Goal: Task Accomplishment & Management: Manage account settings

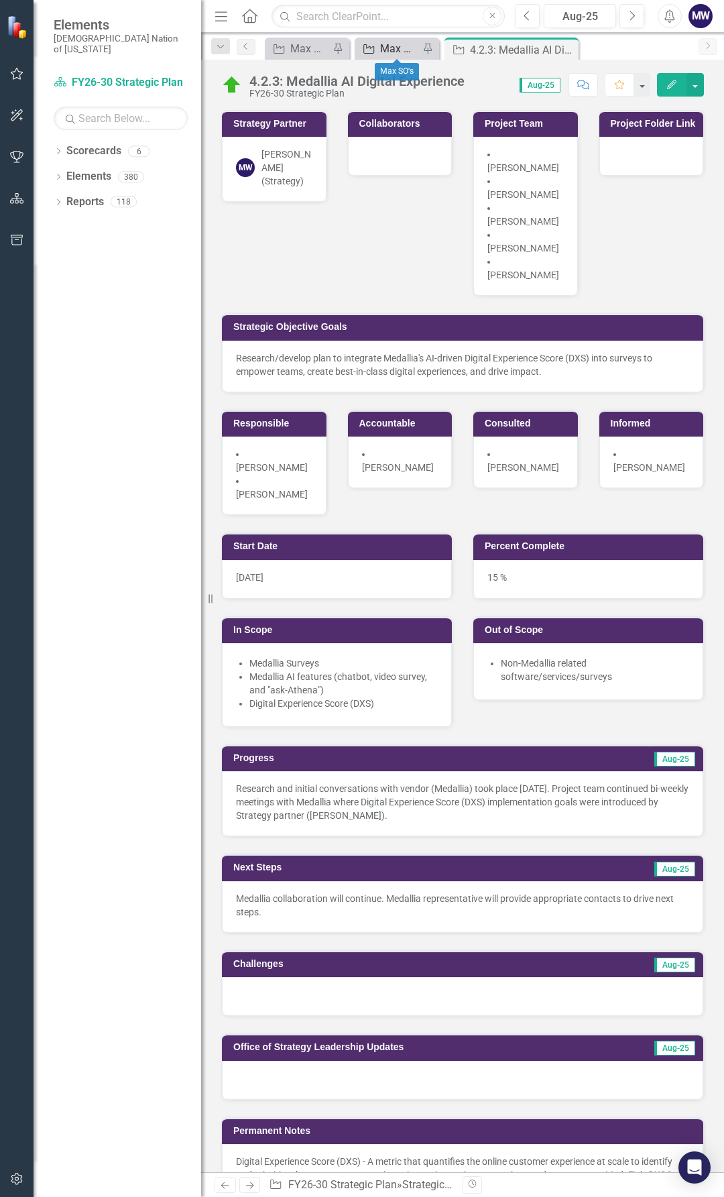
click at [399, 52] on div "Max SO's" at bounding box center [399, 48] width 39 height 17
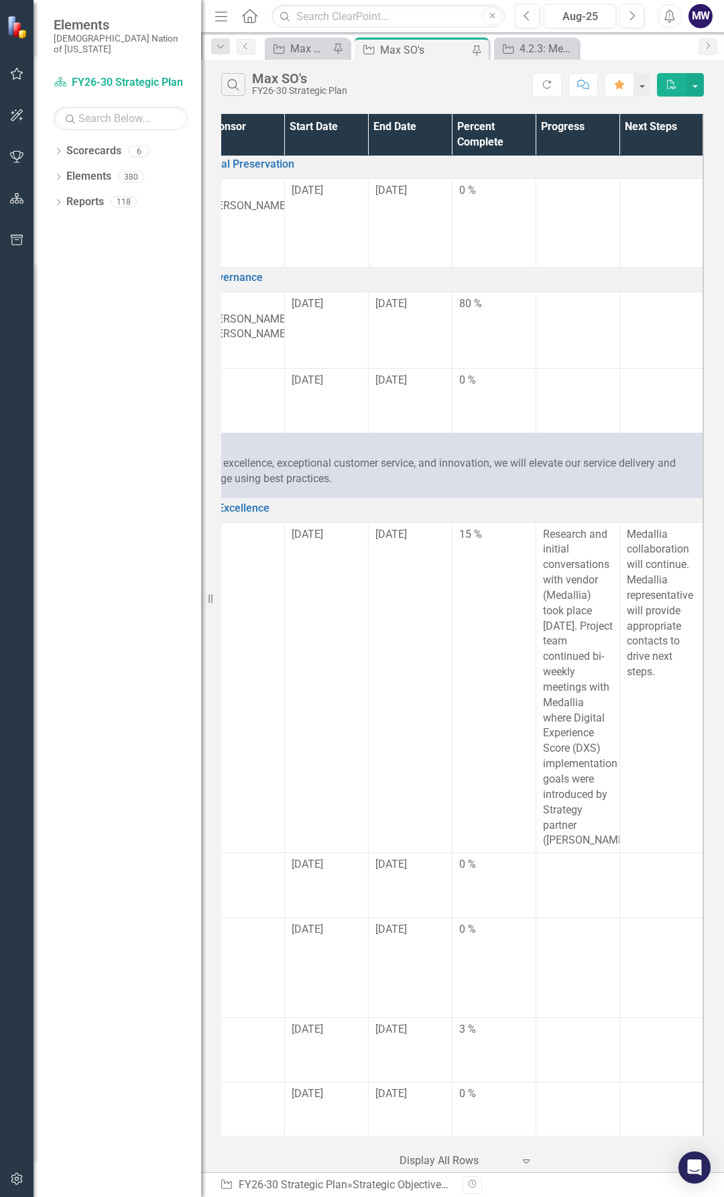
scroll to position [67, 0]
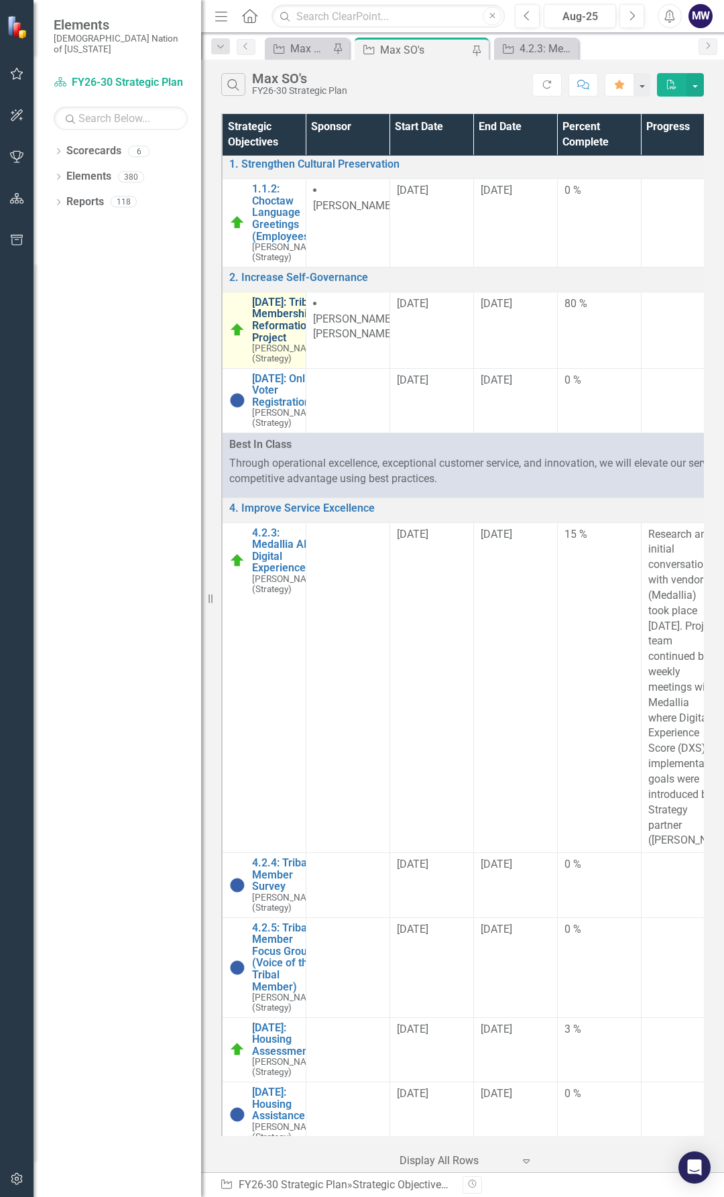
click at [282, 340] on link "[DATE]: Tribal Membership Reformation Project" at bounding box center [287, 320] width 70 height 47
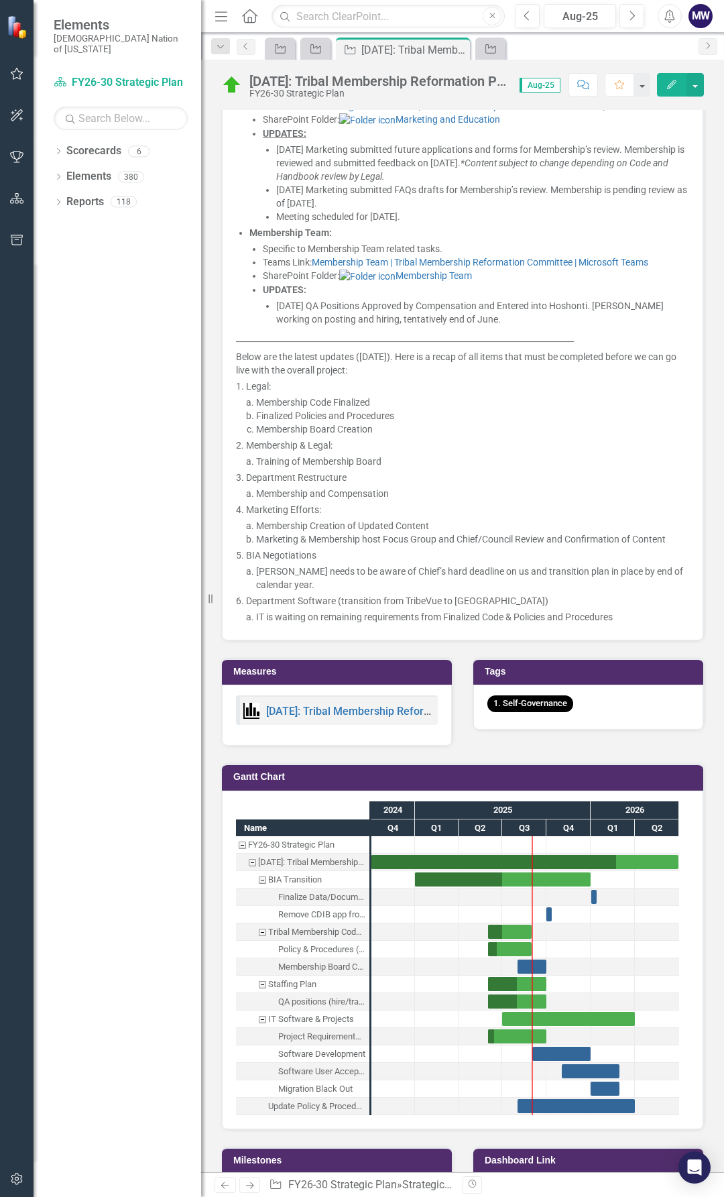
scroll to position [1744, 0]
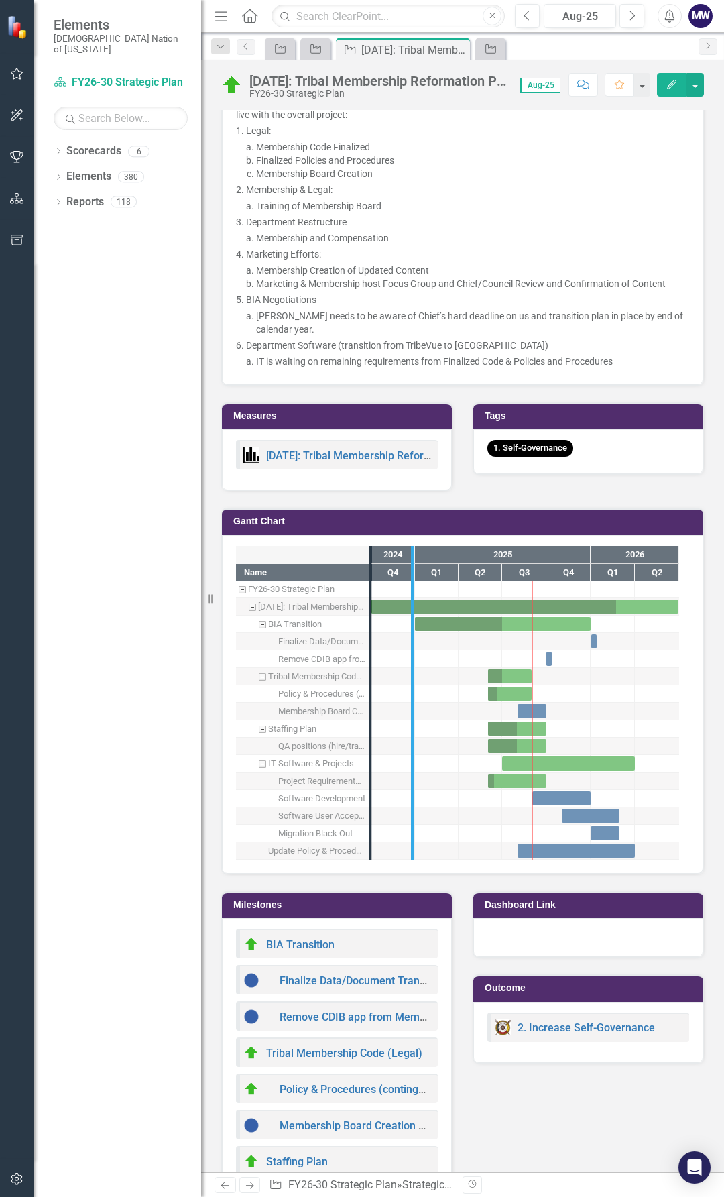
drag, startPoint x: 372, startPoint y: 778, endPoint x: 417, endPoint y: 777, distance: 45.6
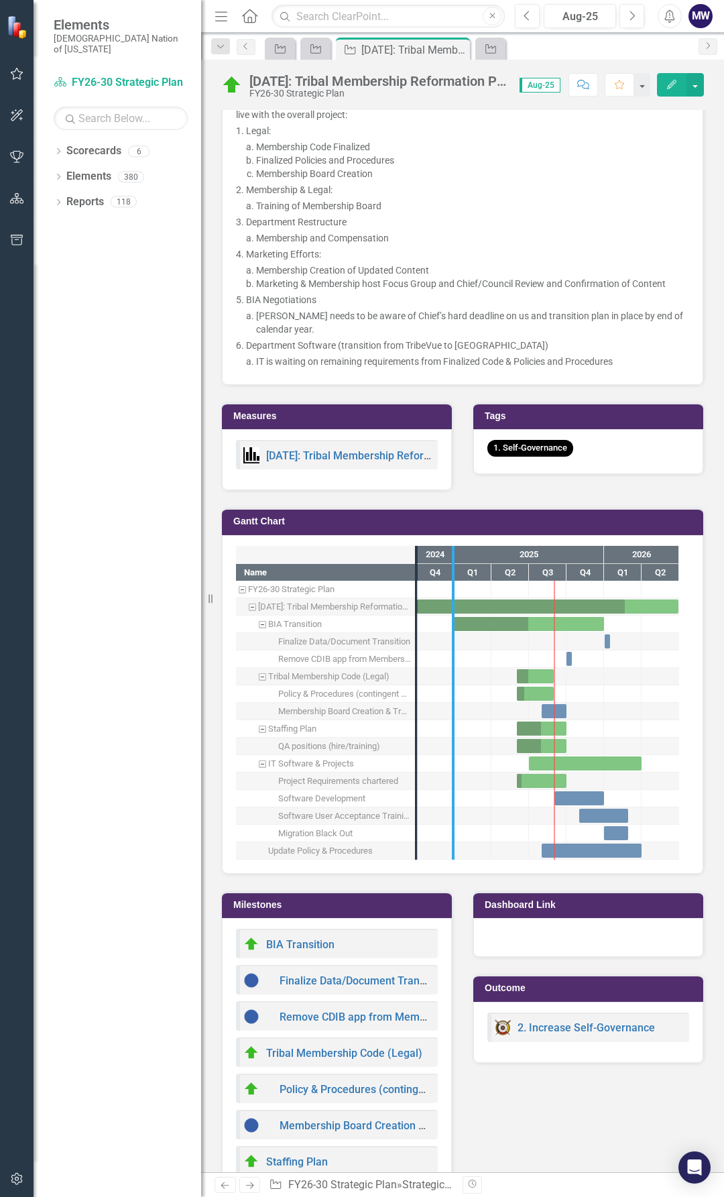
drag, startPoint x: 419, startPoint y: 777, endPoint x: 462, endPoint y: 778, distance: 42.9
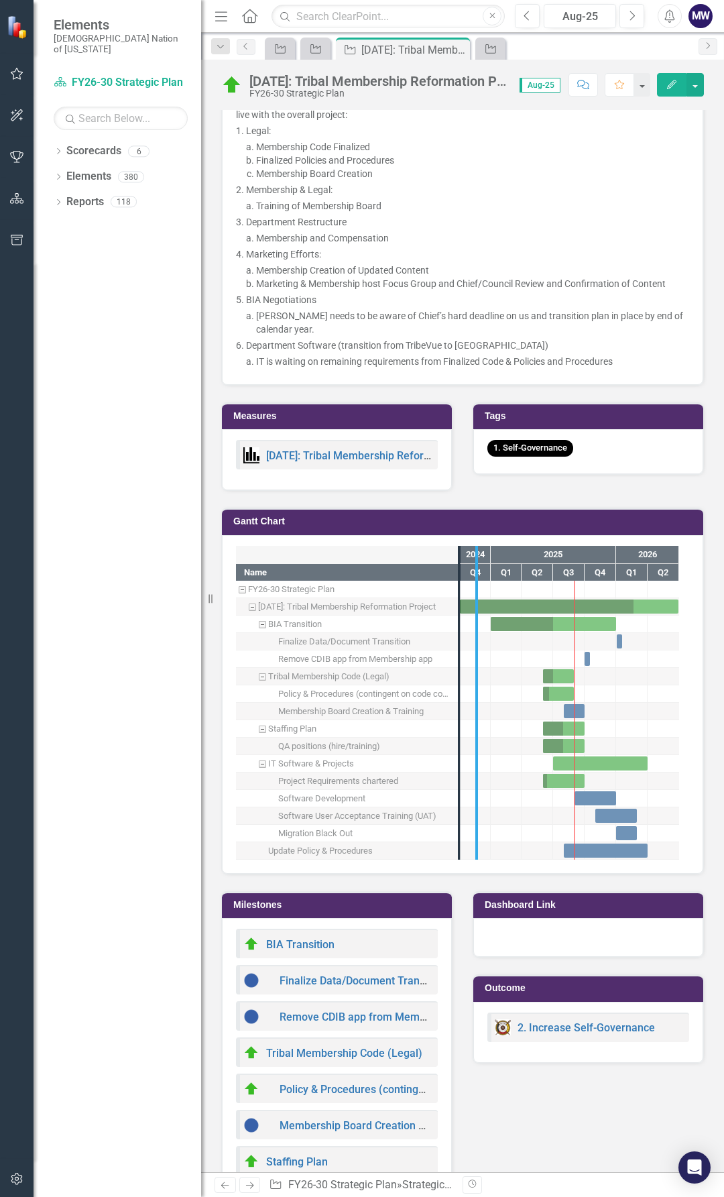
drag, startPoint x: 456, startPoint y: 783, endPoint x: 492, endPoint y: 780, distance: 35.7
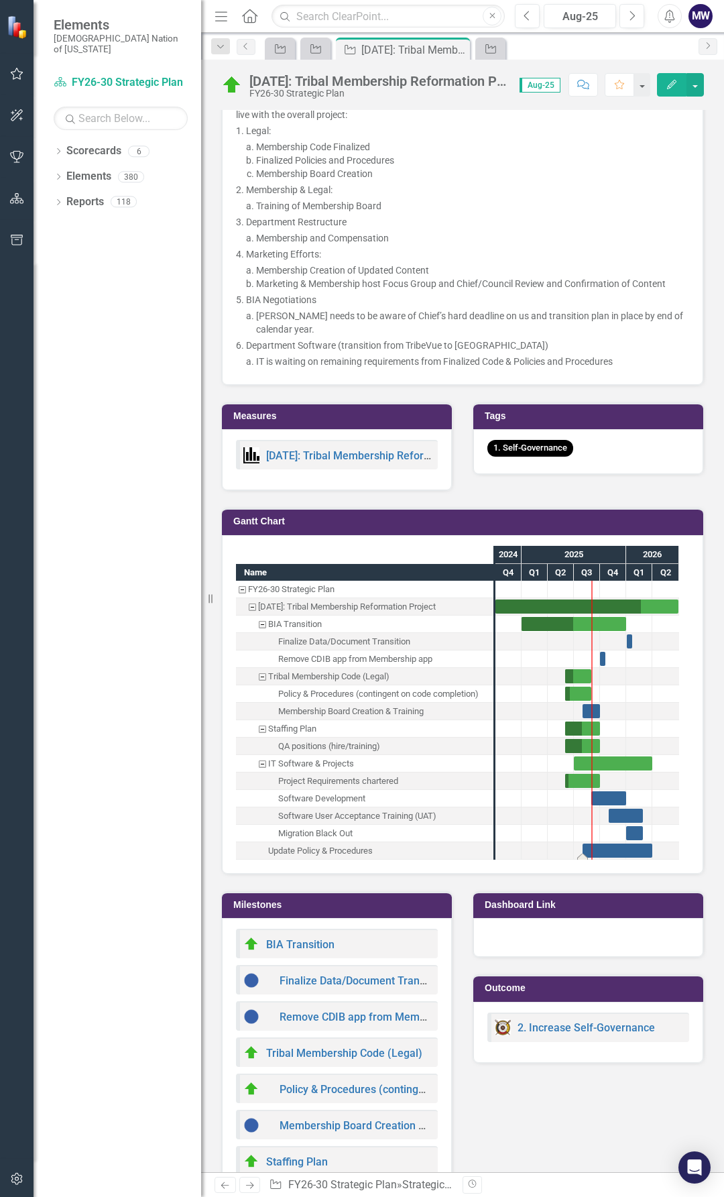
click at [597, 858] on div "Task: Start date: 2025-08-01 End date: 2026-03-31" at bounding box center [618, 851] width 70 height 14
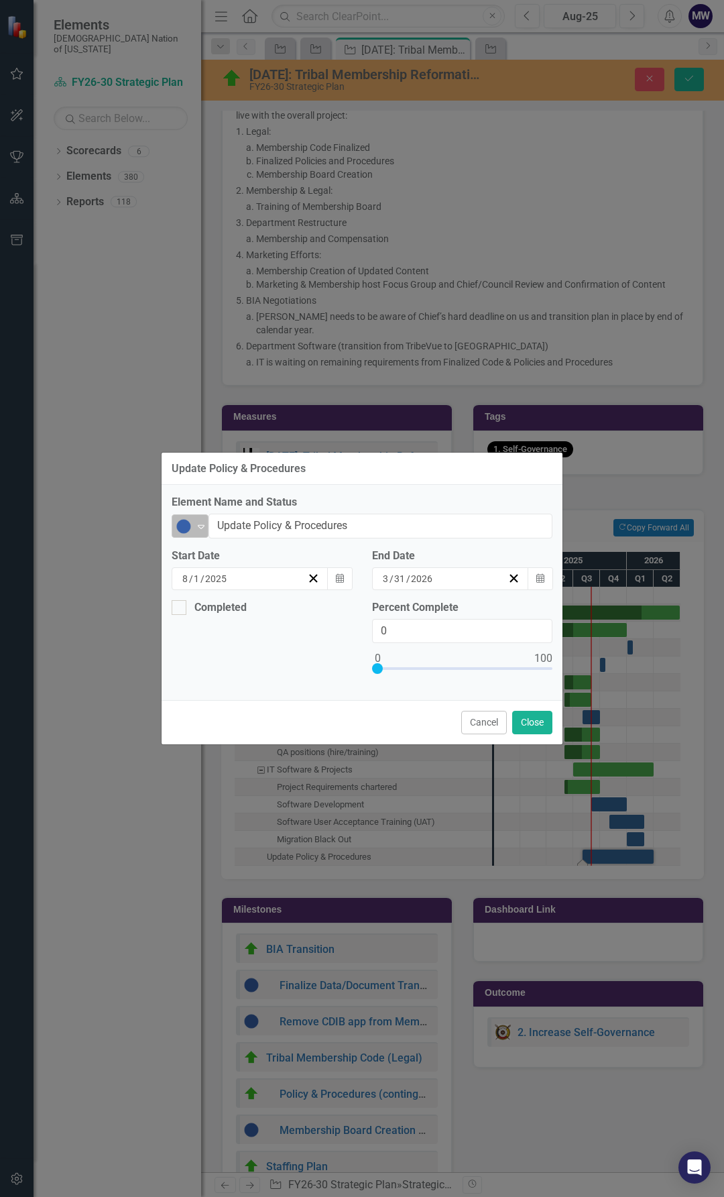
click at [206, 533] on div "Expand" at bounding box center [201, 526] width 13 height 22
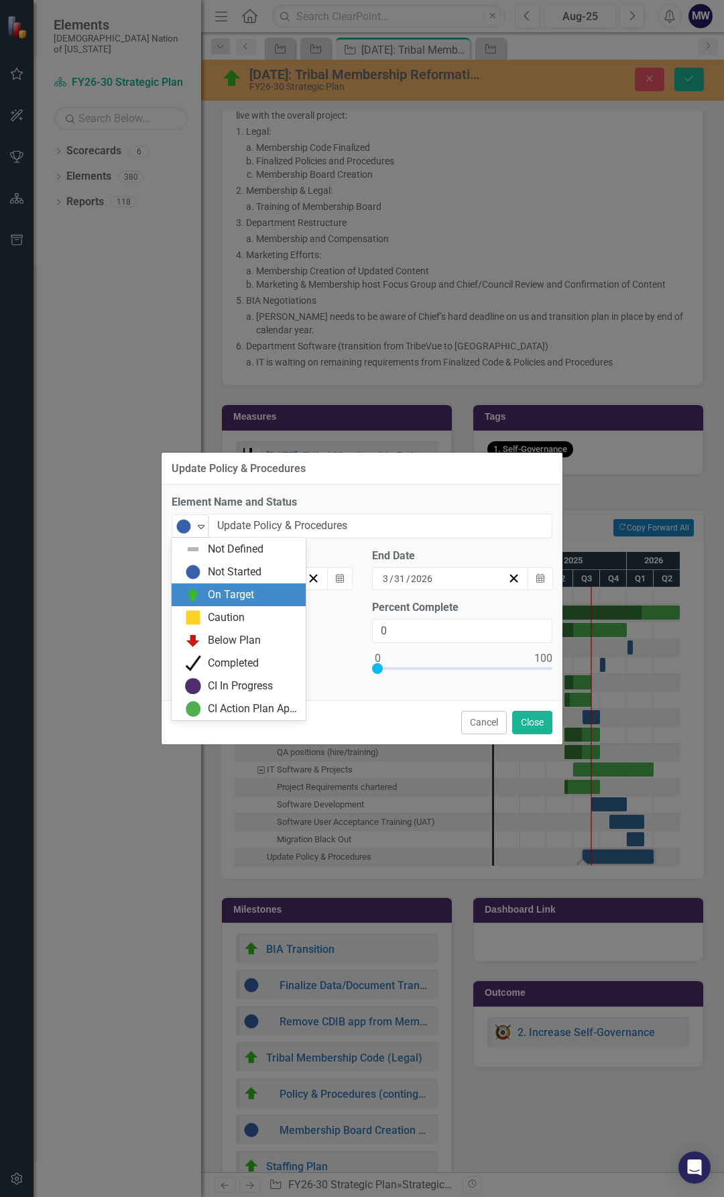
click at [218, 596] on div "On Target" at bounding box center [231, 595] width 46 height 15
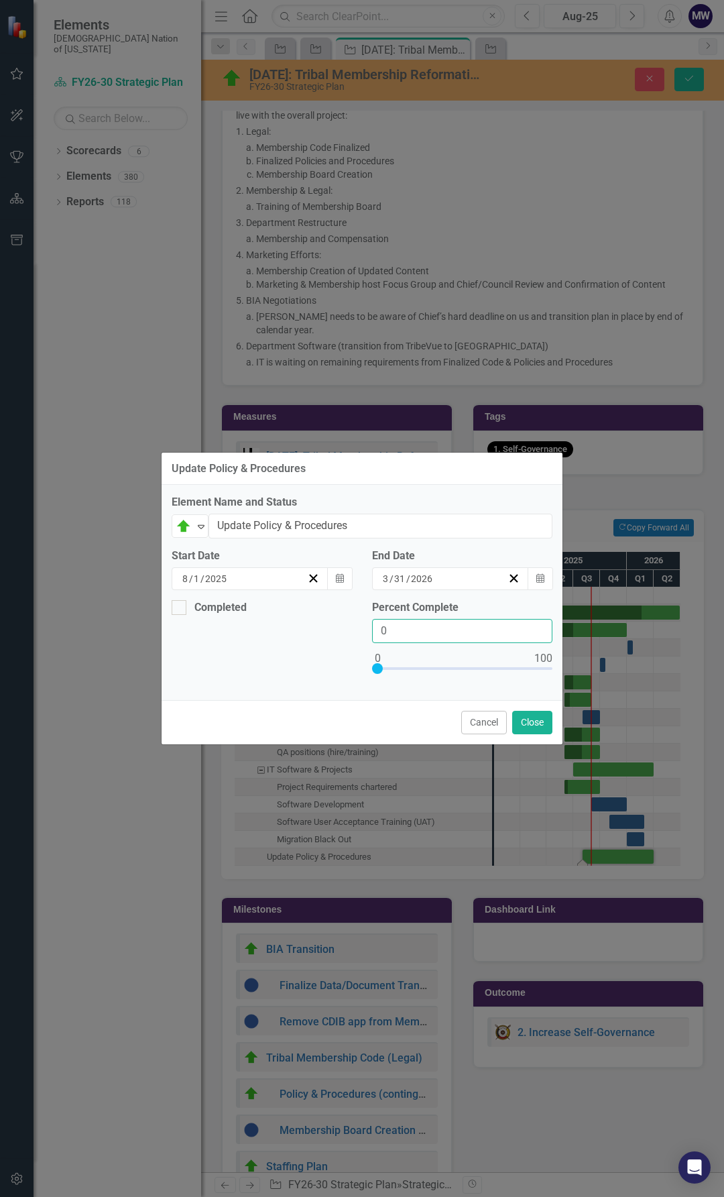
drag, startPoint x: 388, startPoint y: 629, endPoint x: 370, endPoint y: 627, distance: 18.9
click at [372, 628] on div "Percent Complete 0" at bounding box center [462, 645] width 201 height 91
type input "25"
click at [519, 718] on button "Close" at bounding box center [533, 722] width 40 height 23
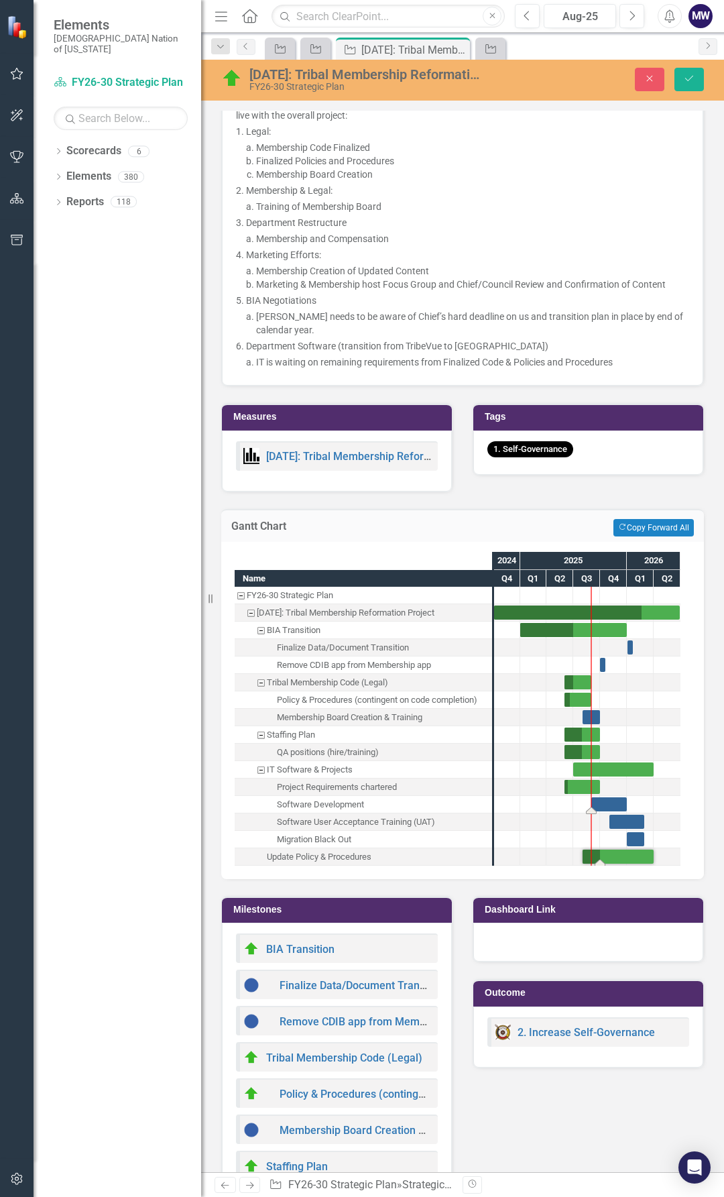
click at [598, 812] on div "Task: Start date: 2025-09-01 End date: 2025-12-31" at bounding box center [610, 805] width 36 height 14
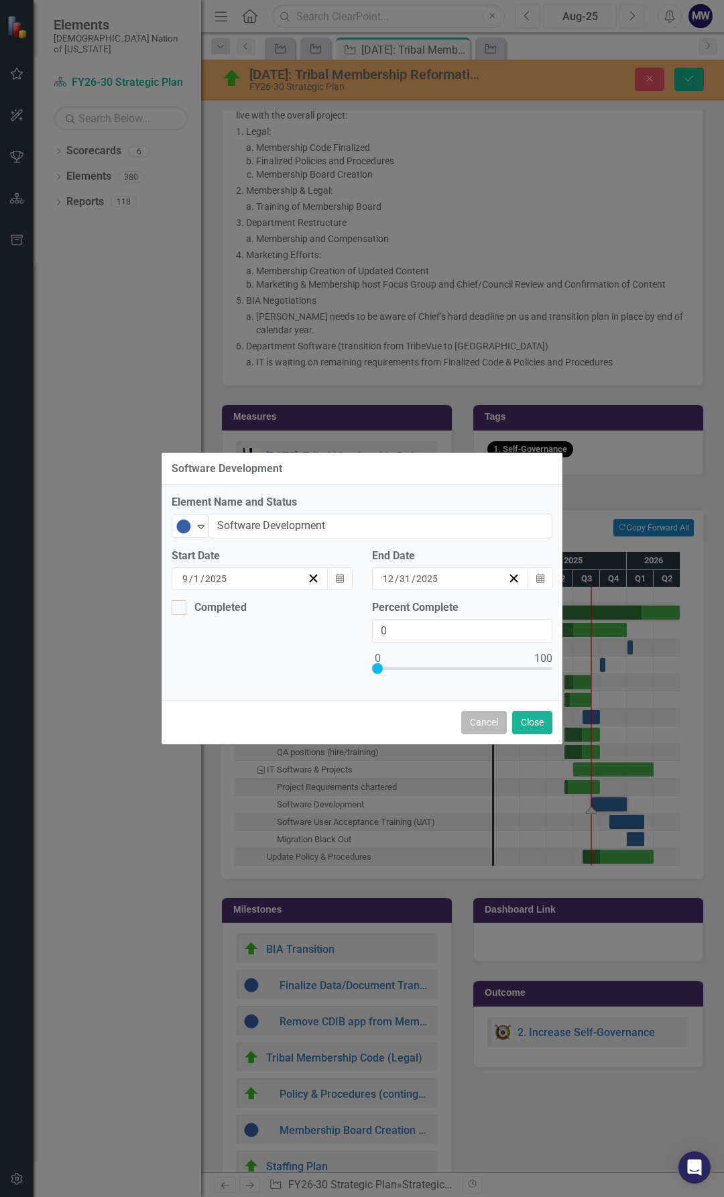
click at [482, 725] on button "Cancel" at bounding box center [485, 722] width 46 height 23
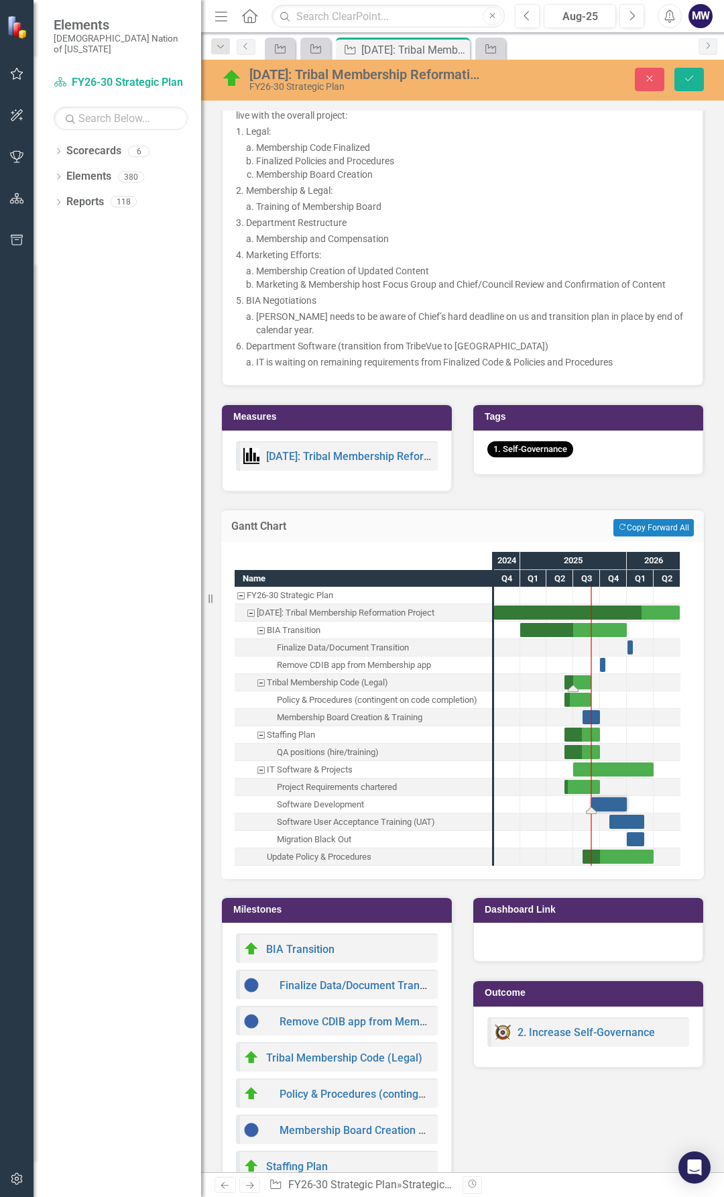
click at [574, 690] on div "Task: Start date: 2025-06-01 End date: 2025-08-31" at bounding box center [578, 683] width 27 height 14
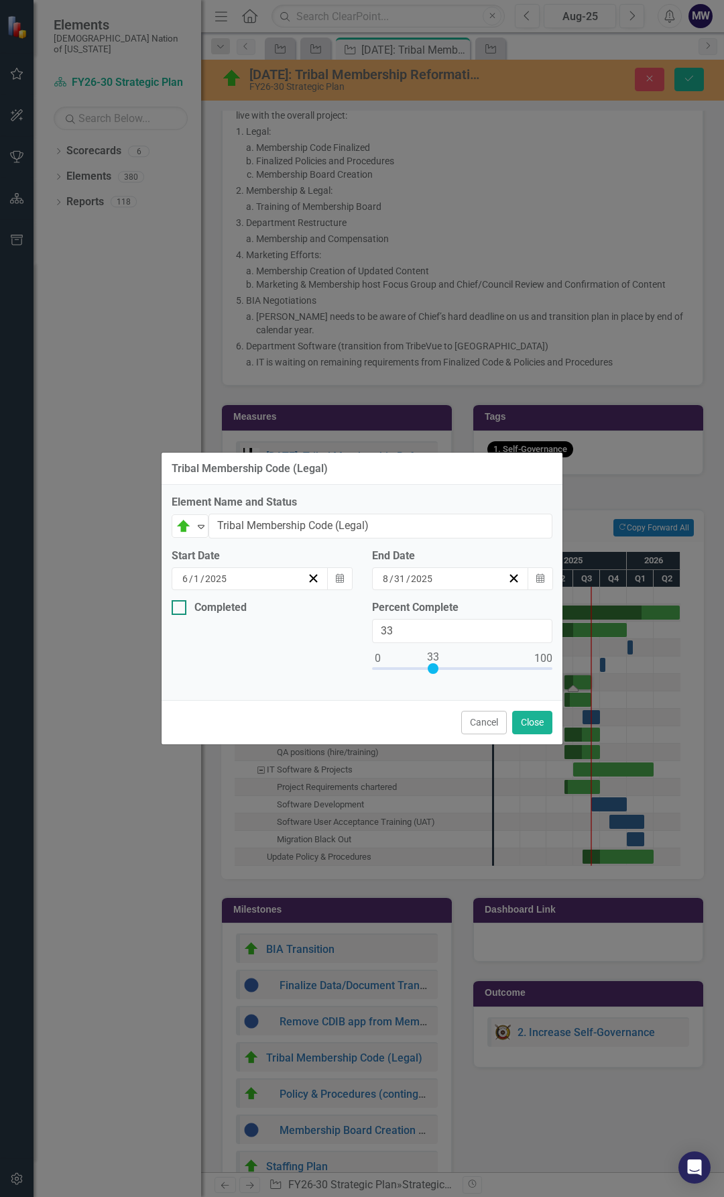
click at [182, 606] on div at bounding box center [179, 607] width 15 height 15
click at [180, 606] on input "Completed" at bounding box center [176, 604] width 9 height 9
checkbox input "true"
click at [245, 661] on div "[DATE]" at bounding box center [243, 658] width 127 height 13
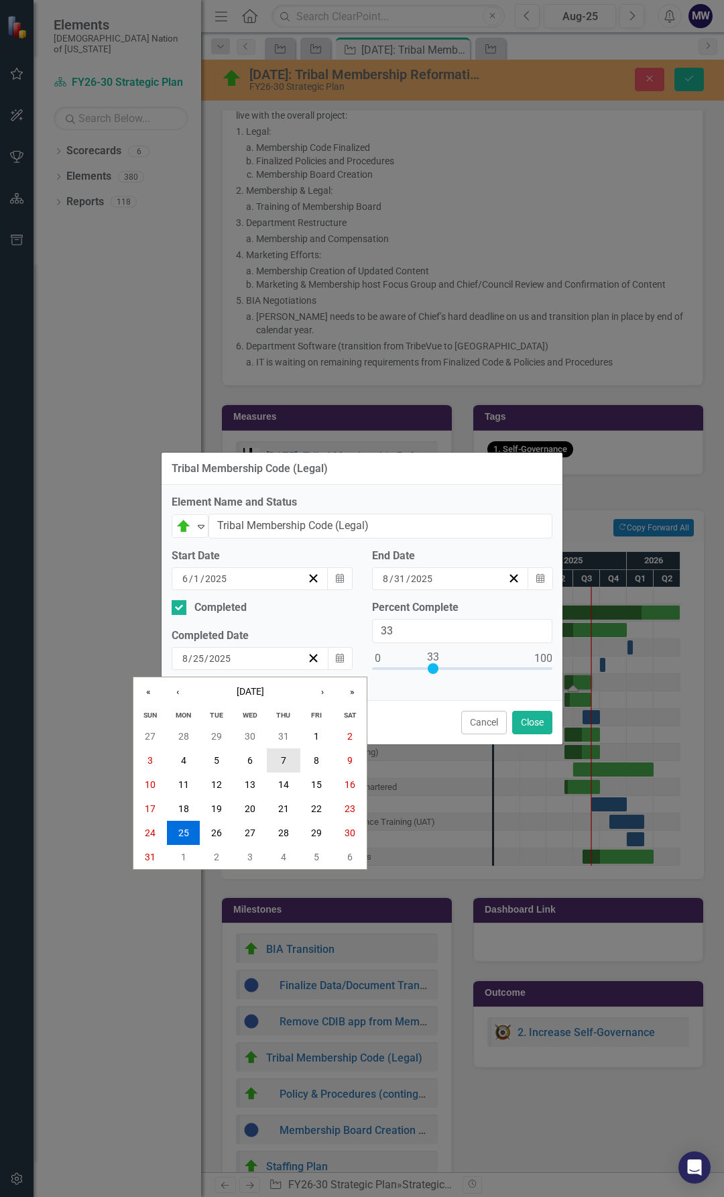
click at [279, 759] on button "7" at bounding box center [284, 761] width 34 height 24
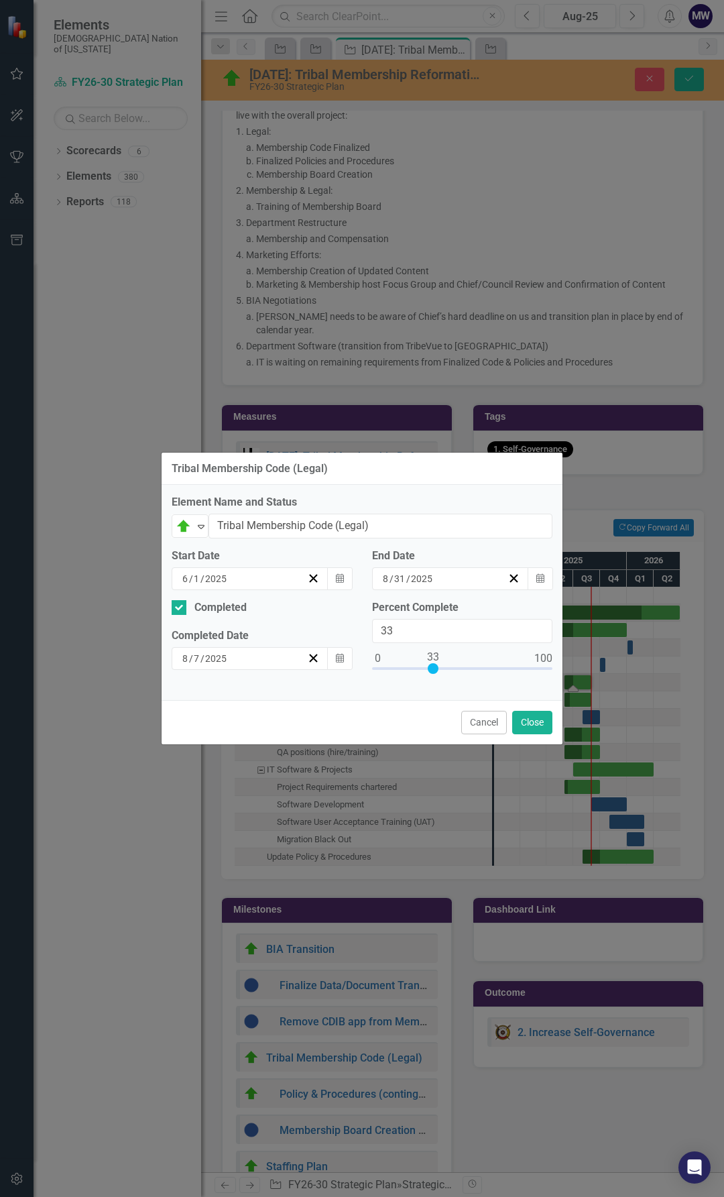
click at [270, 661] on div "[DATE]" at bounding box center [243, 658] width 127 height 13
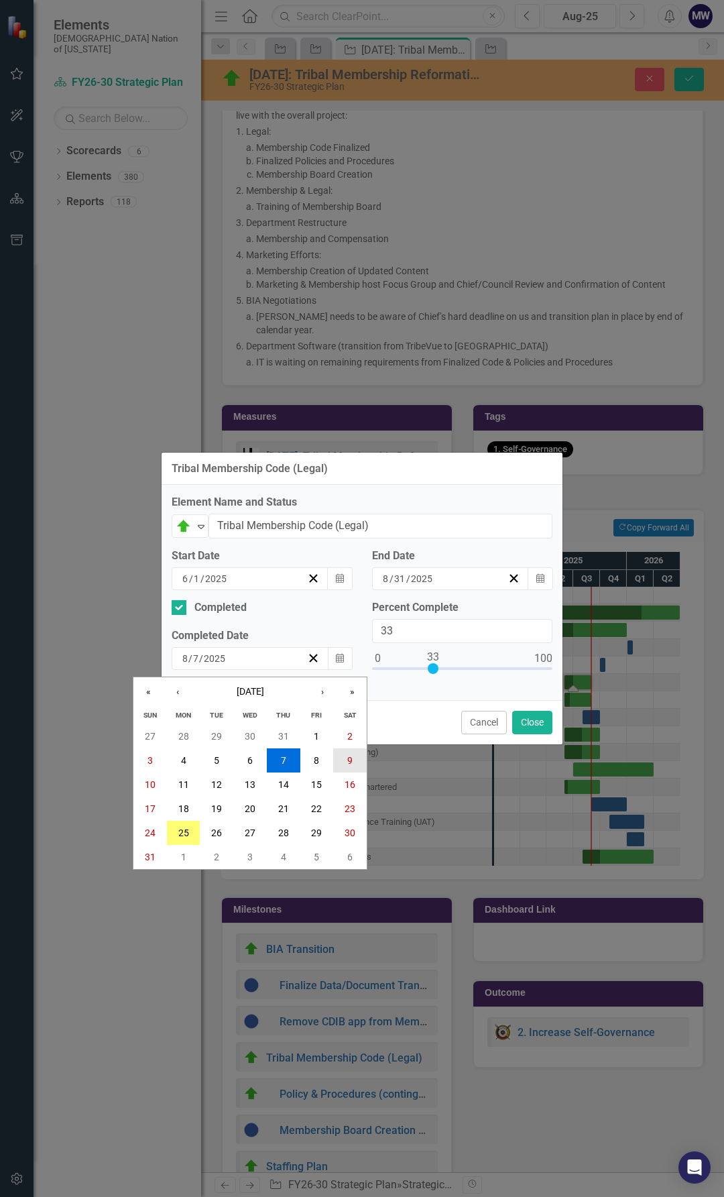
click at [335, 760] on button "9" at bounding box center [350, 761] width 34 height 24
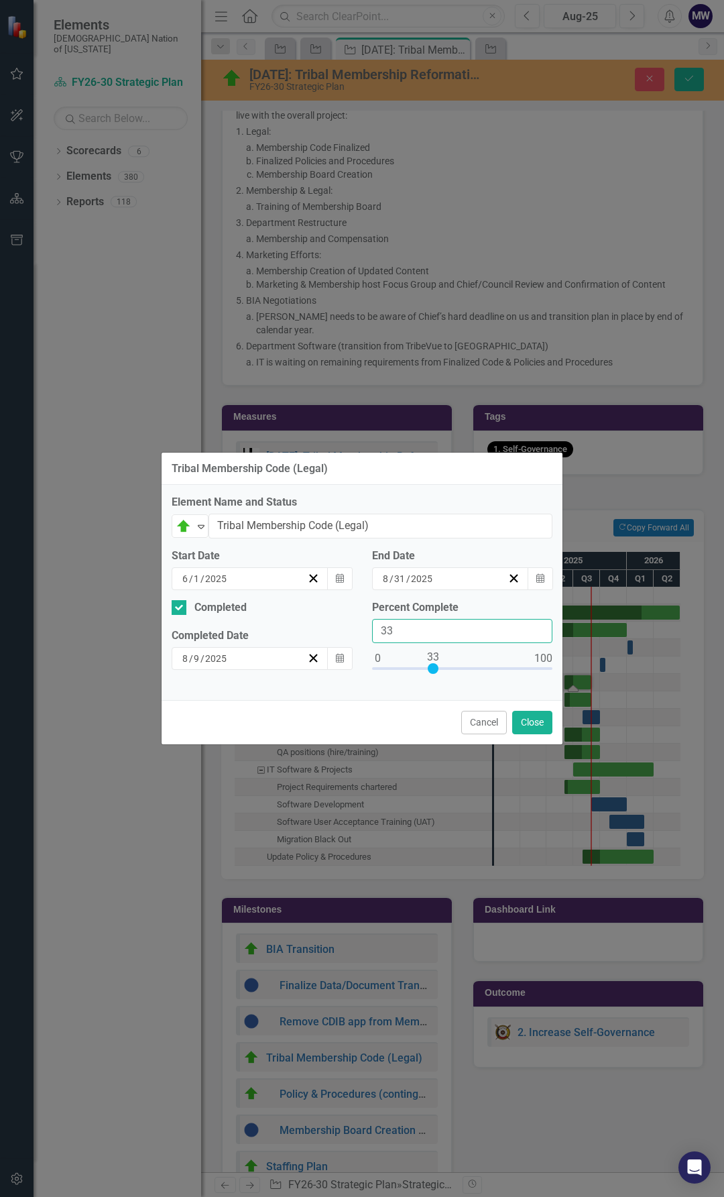
click at [371, 634] on div "Percent Complete 33" at bounding box center [462, 645] width 201 height 91
type input "100"
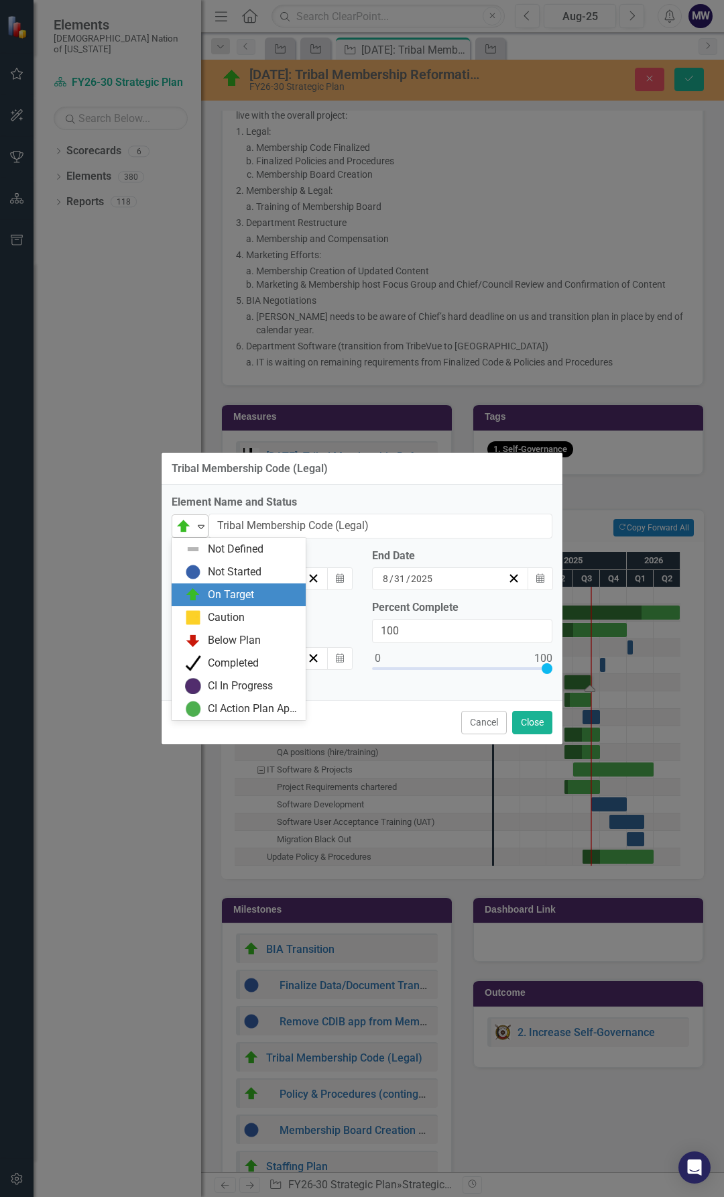
click at [205, 530] on icon "Expand" at bounding box center [201, 526] width 13 height 11
click at [236, 662] on div "Completed" at bounding box center [233, 663] width 51 height 15
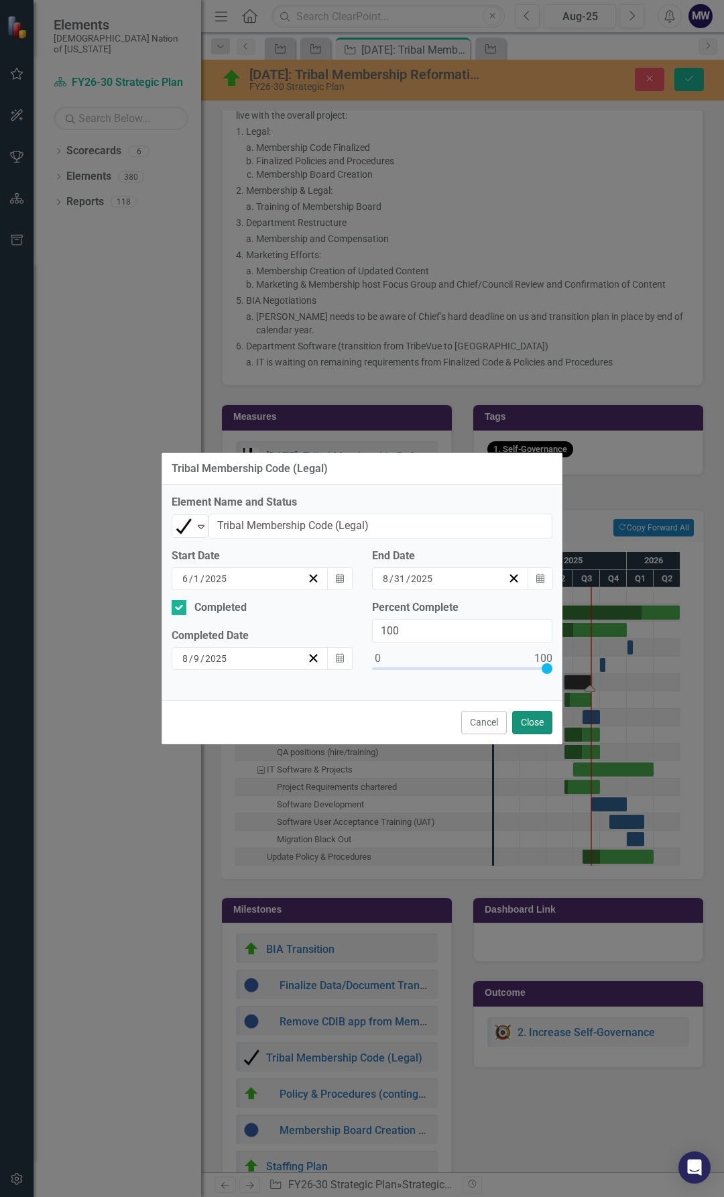
click at [533, 721] on button "Close" at bounding box center [533, 722] width 40 height 23
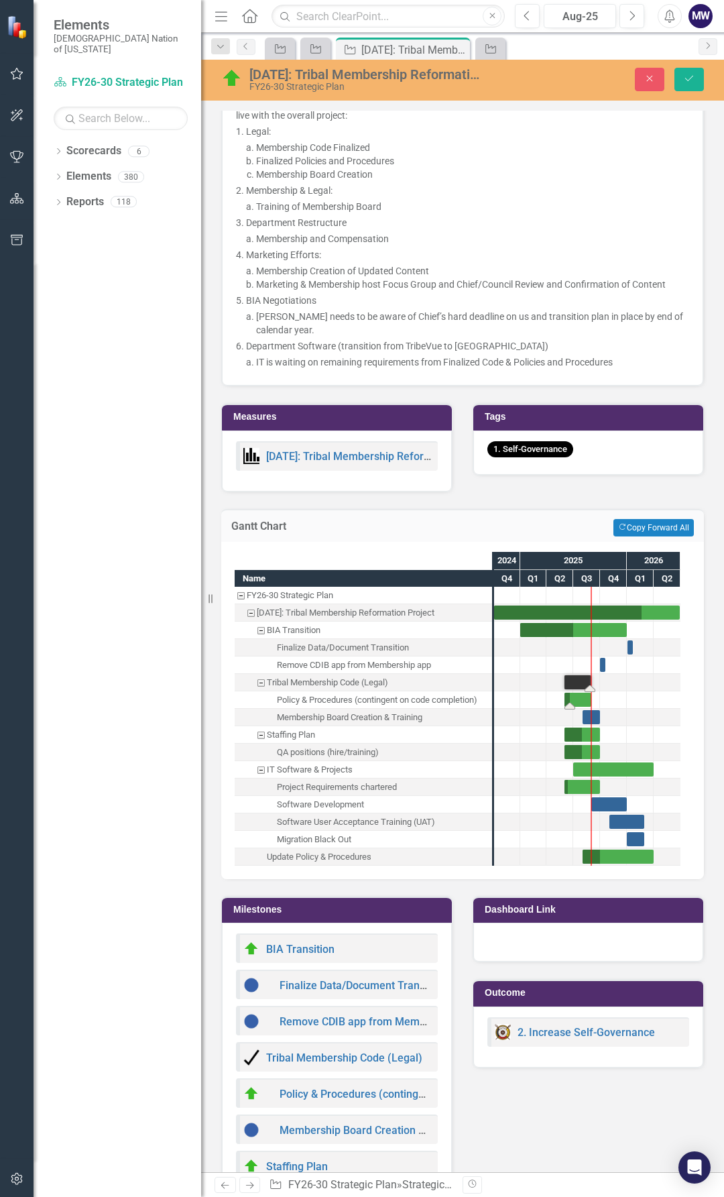
click at [580, 707] on div "Task: Start date: 2025-06-01 End date: 2025-08-31" at bounding box center [578, 700] width 27 height 14
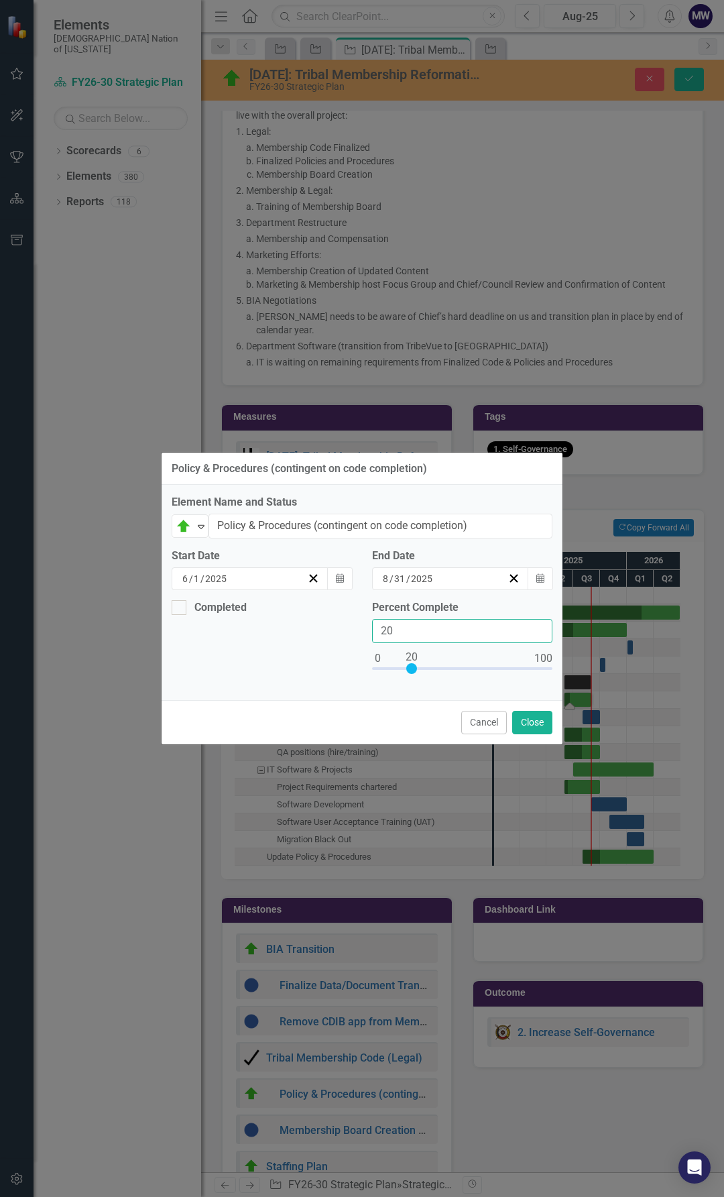
drag, startPoint x: 390, startPoint y: 624, endPoint x: 343, endPoint y: 621, distance: 47.7
click at [343, 621] on div "Completed Percent Complete 20" at bounding box center [362, 645] width 401 height 91
type input "080"
click at [533, 725] on button "Close" at bounding box center [533, 722] width 40 height 23
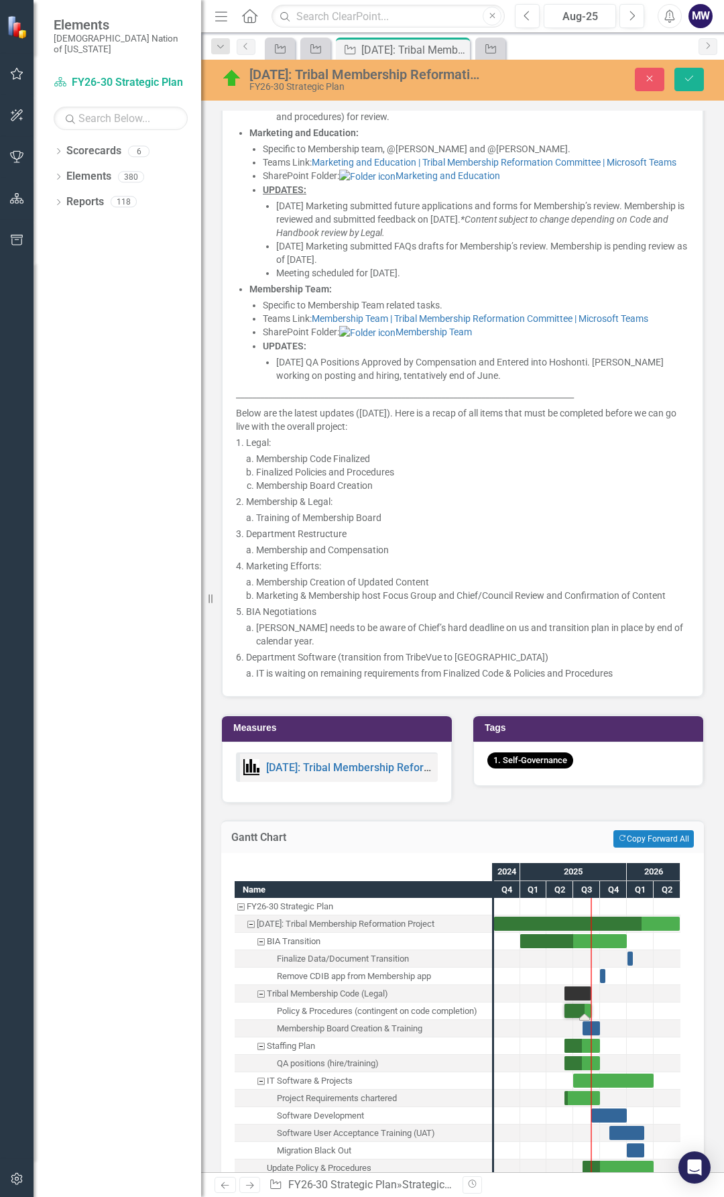
scroll to position [1275, 0]
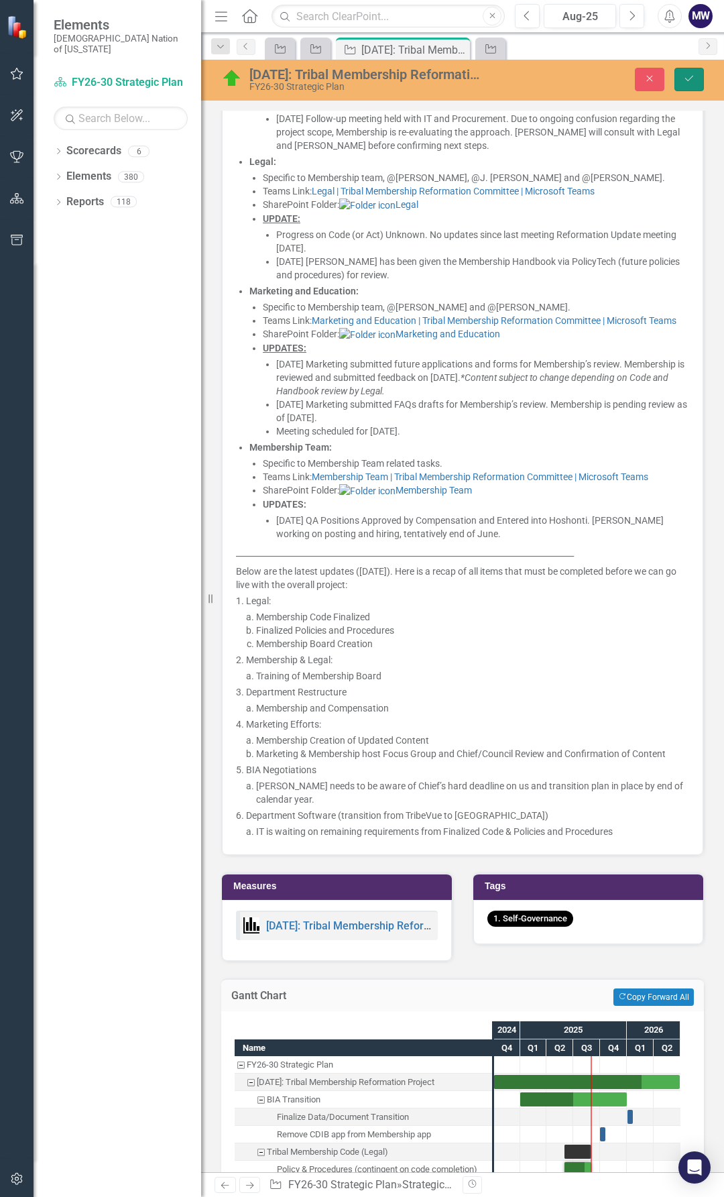
click at [694, 84] on button "Save" at bounding box center [690, 79] width 30 height 23
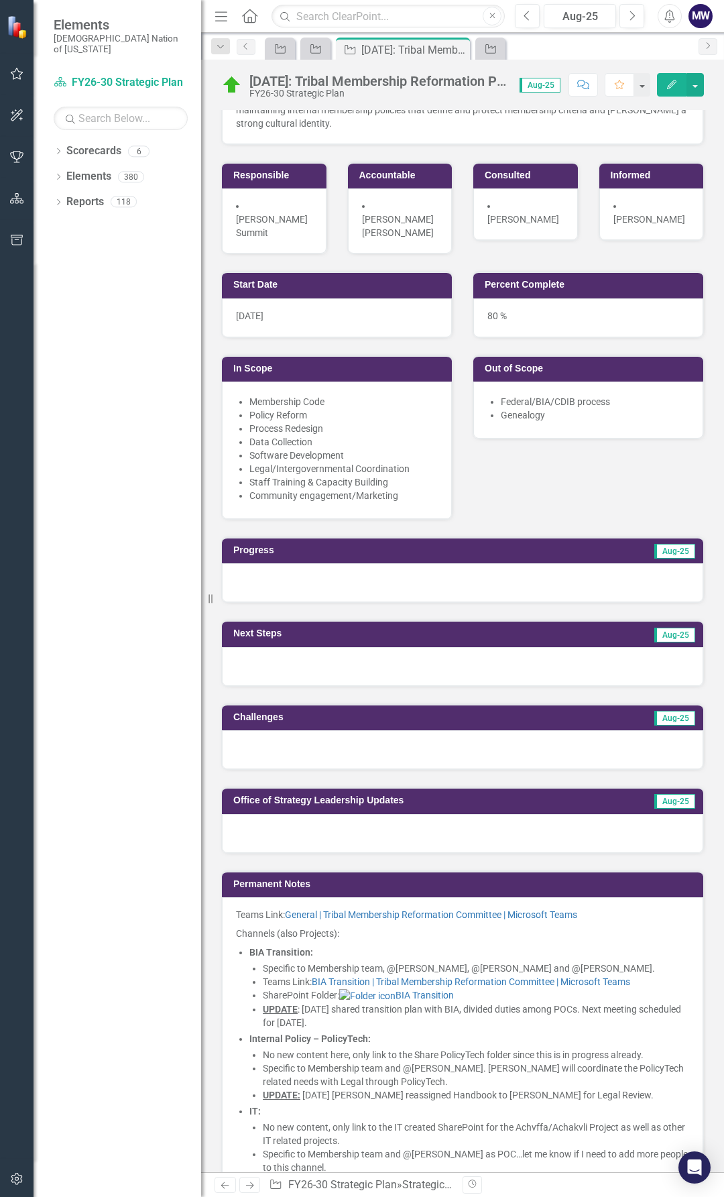
scroll to position [0, 0]
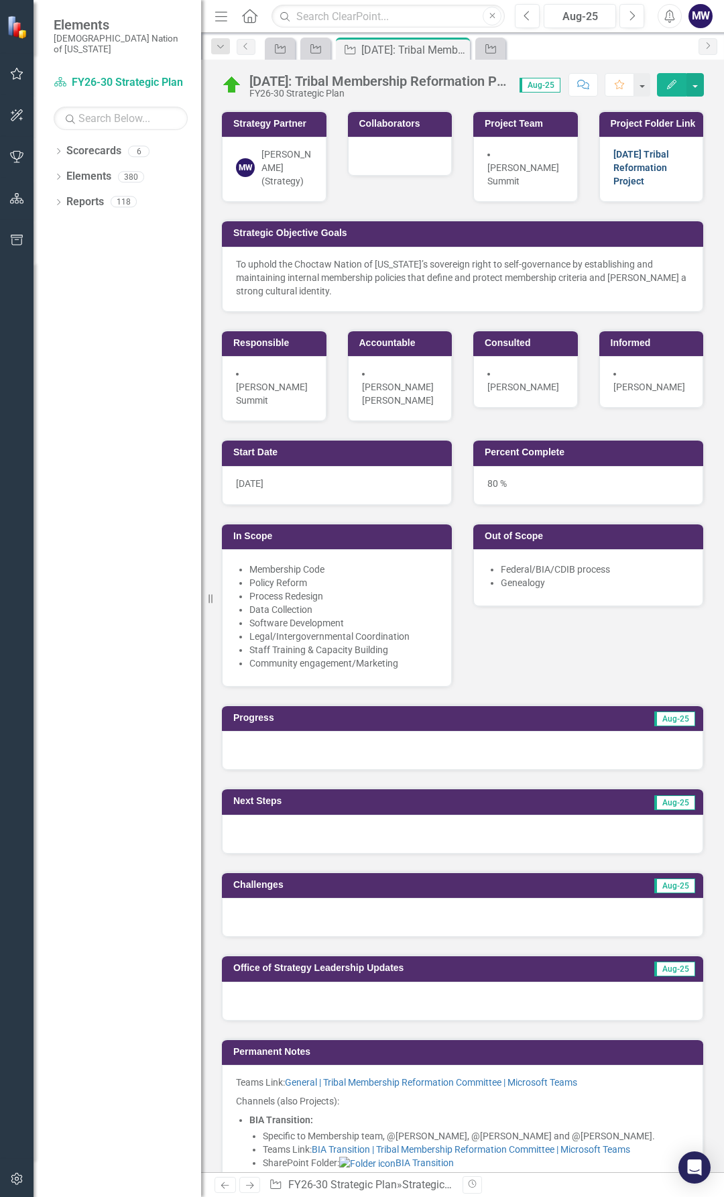
click at [642, 176] on link "[DATE] Tribal Reformation Project" at bounding box center [642, 168] width 56 height 38
click at [639, 176] on link "[DATE] Tribal Reformation Project" at bounding box center [642, 168] width 56 height 38
click at [528, 197] on div "Strategy Partner MW [PERSON_NAME] (Strategy) Collaborators Project Team [PERSON…" at bounding box center [462, 257] width 503 height 329
click at [639, 170] on div "[DATE] Tribal Reformation Project" at bounding box center [652, 169] width 105 height 65
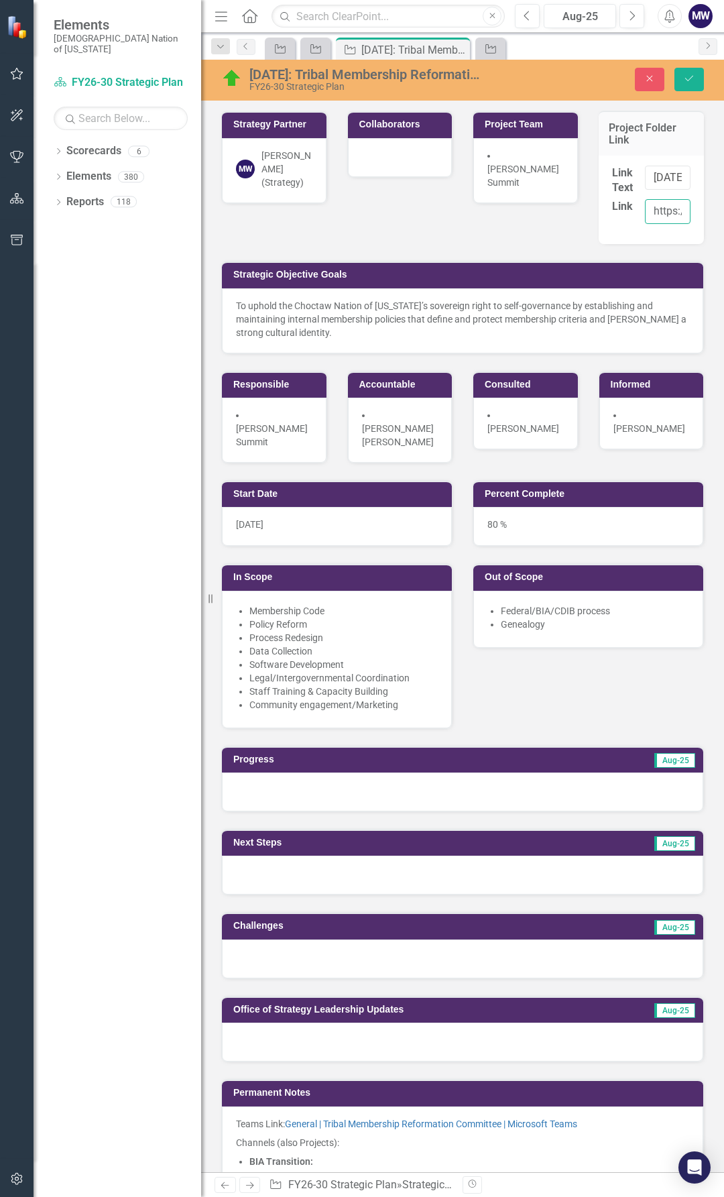
click at [661, 214] on input "https://[URL][DOMAIN_NAME]" at bounding box center [668, 211] width 46 height 25
paste input "[URL][DOMAIN_NAME]"
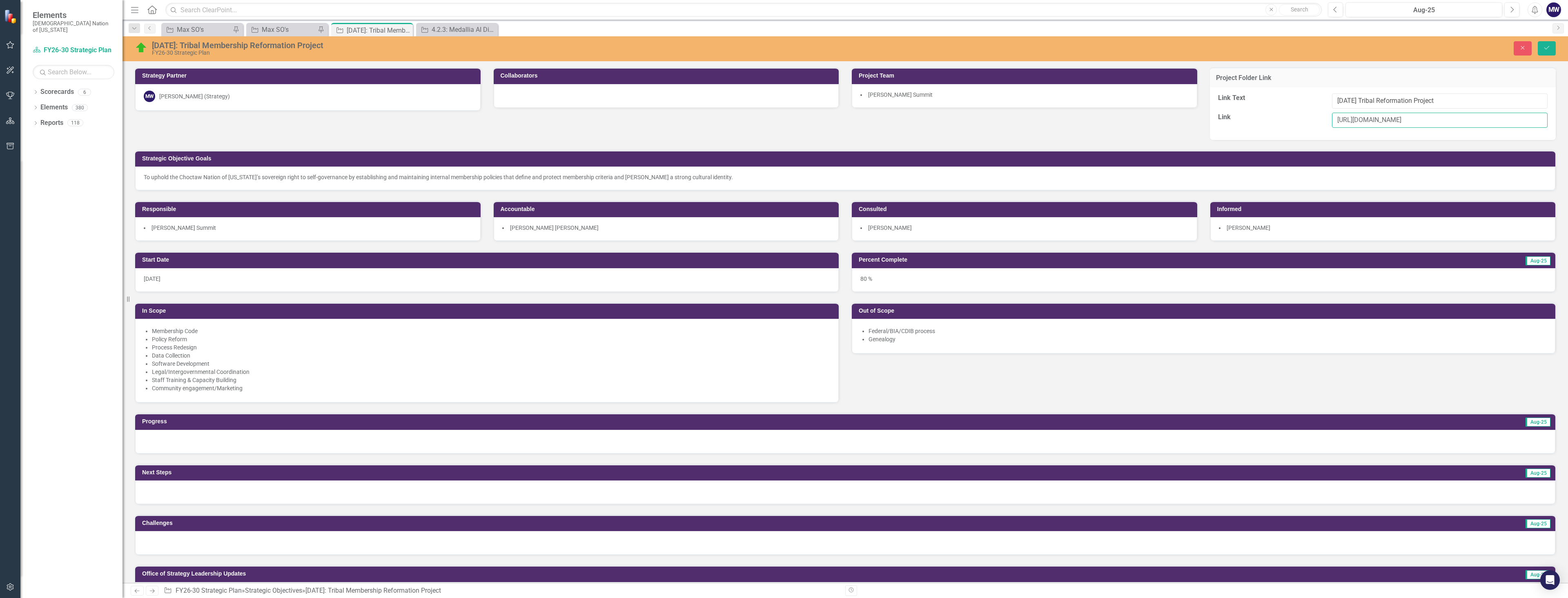
type input "[URL][DOMAIN_NAME]"
click at [441, 47] on icon "Save" at bounding box center [1547, 47] width 7 height 5
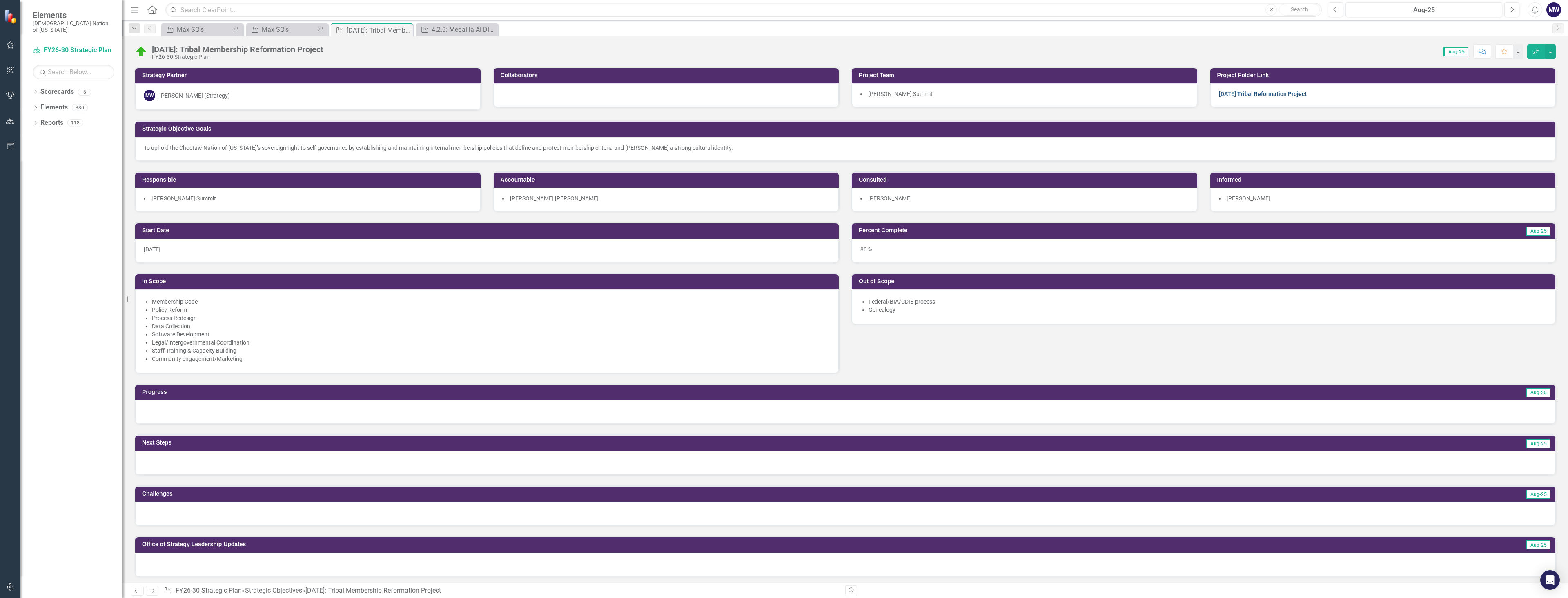
click at [441, 92] on link "[DATE] Tribal Reformation Project" at bounding box center [1262, 94] width 88 height 7
